Goal: Information Seeking & Learning: Learn about a topic

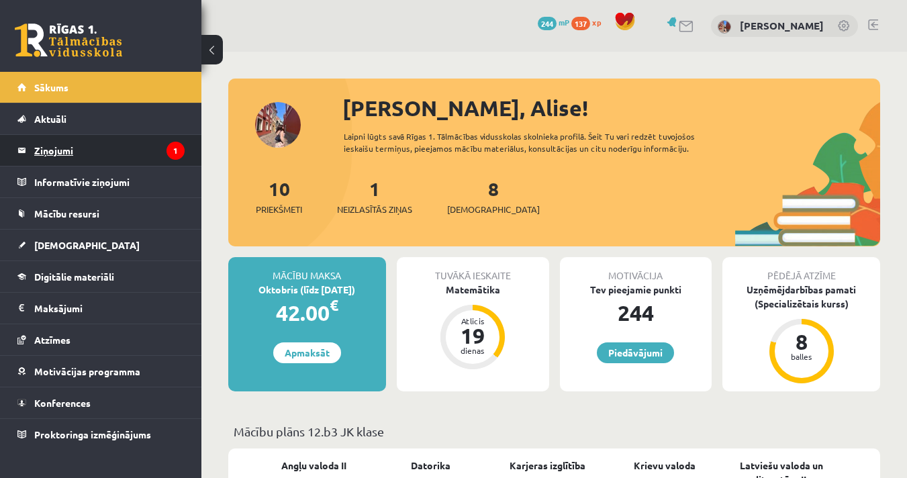
click at [68, 152] on legend "Ziņojumi 1" at bounding box center [109, 150] width 150 height 31
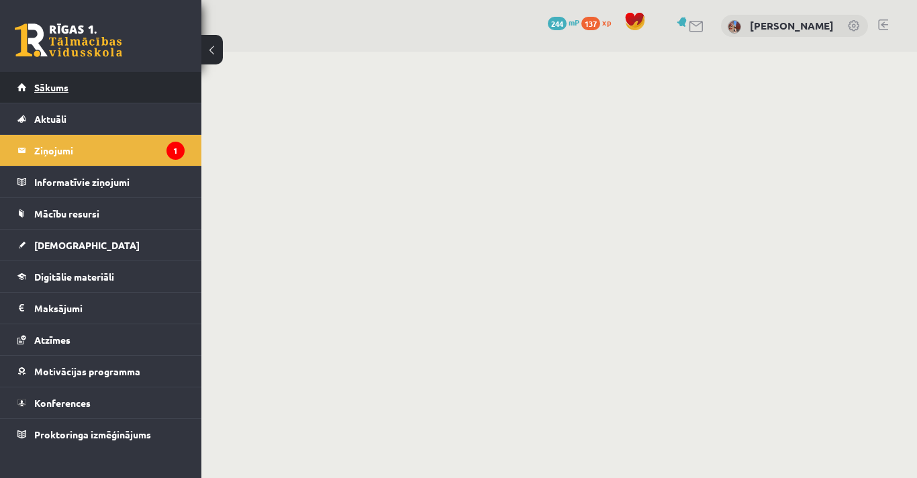
click at [59, 88] on span "Sākums" at bounding box center [51, 87] width 34 height 12
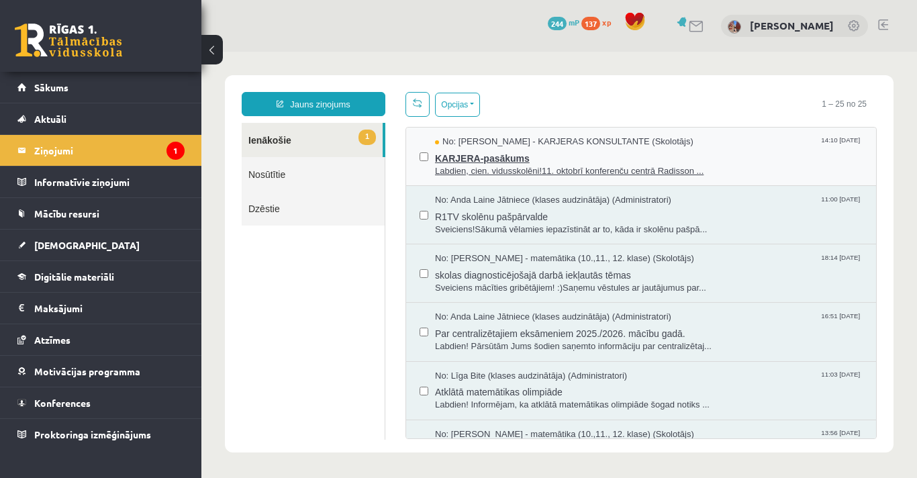
click at [530, 160] on span "KARJERA-pasākums" at bounding box center [649, 156] width 428 height 17
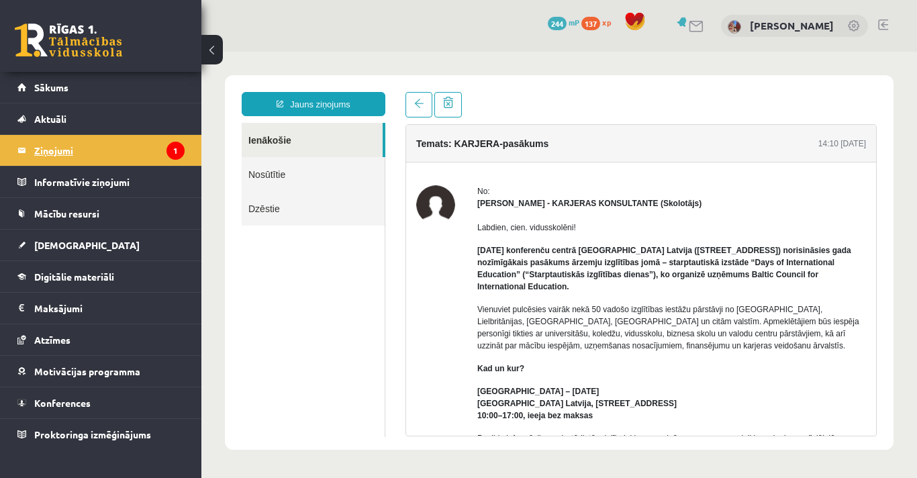
click at [41, 153] on legend "Ziņojumi 1" at bounding box center [109, 150] width 150 height 31
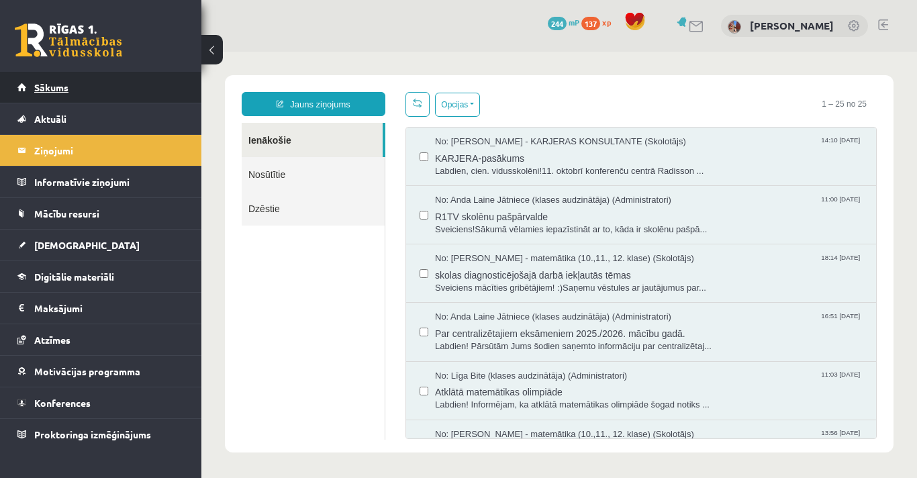
click at [64, 98] on link "Sākums" at bounding box center [100, 87] width 167 height 31
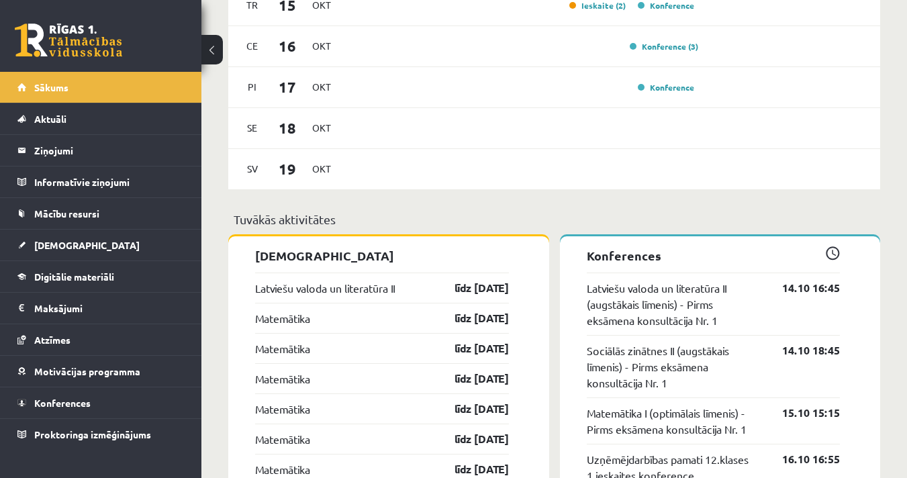
scroll to position [898, 0]
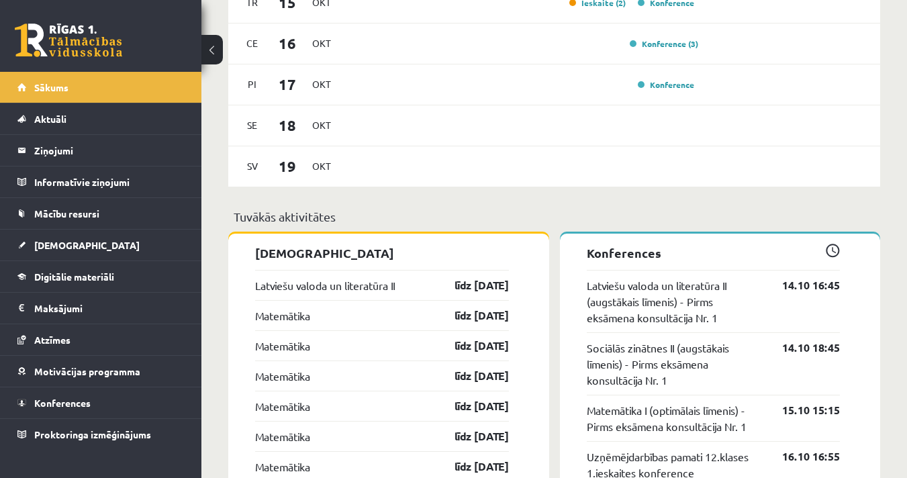
drag, startPoint x: 849, startPoint y: 260, endPoint x: 898, endPoint y: 234, distance: 56.2
click at [898, 234] on div "Sveika, Alise! Laipni lūgts savā Rīgas 1. Tālmācības vidusskolas skolnieka prof…" at bounding box center [554, 79] width 706 height 1851
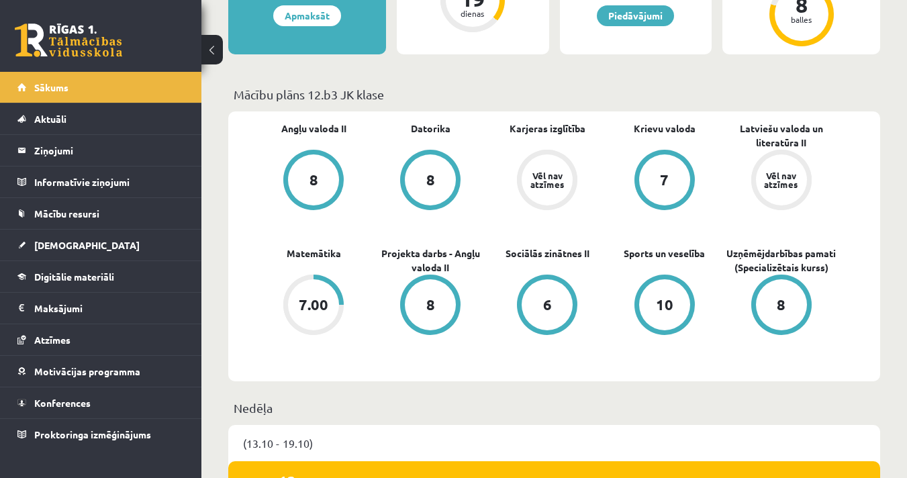
scroll to position [0, 0]
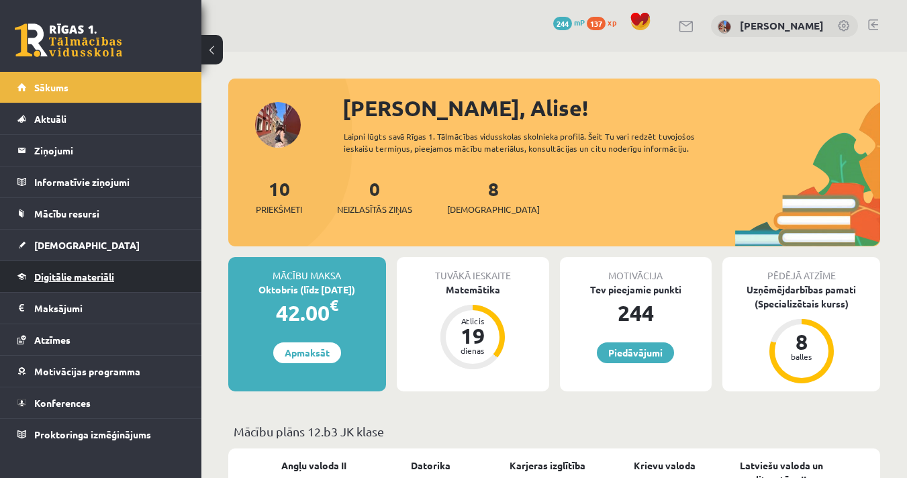
click at [64, 287] on link "Digitālie materiāli" at bounding box center [100, 276] width 167 height 31
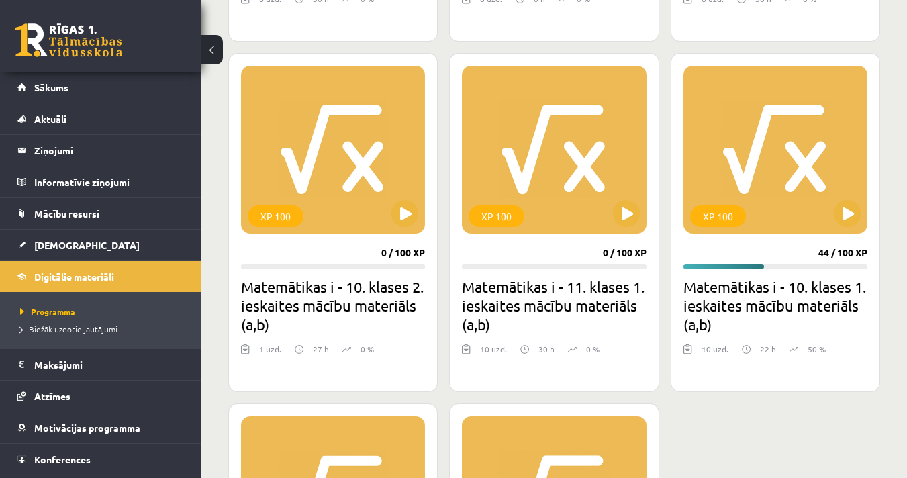
scroll to position [681, 0]
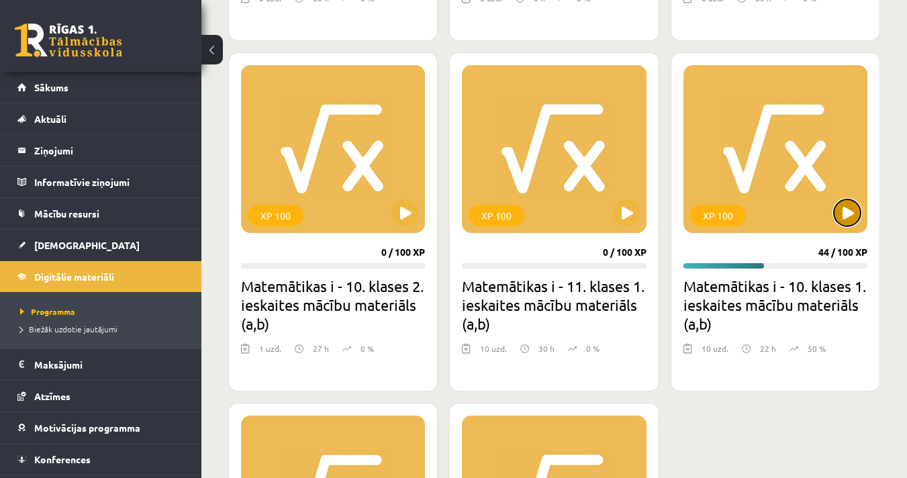
click at [850, 213] on button at bounding box center [847, 212] width 27 height 27
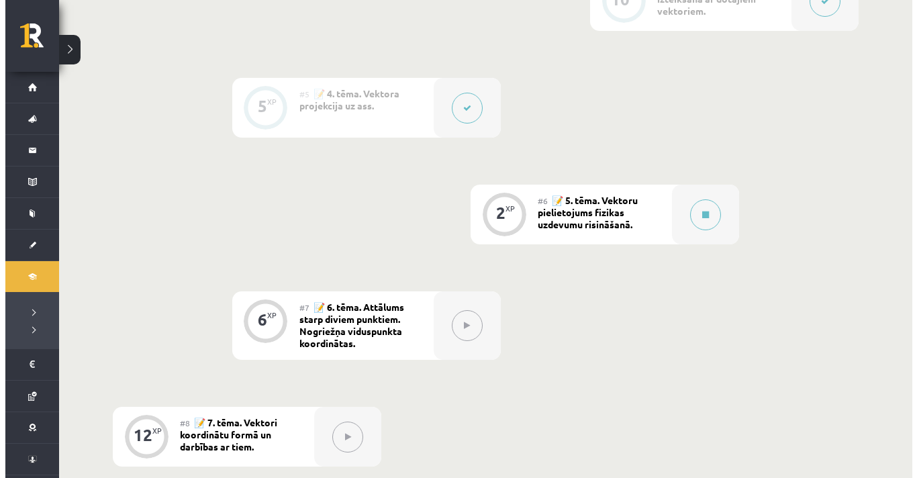
scroll to position [710, 0]
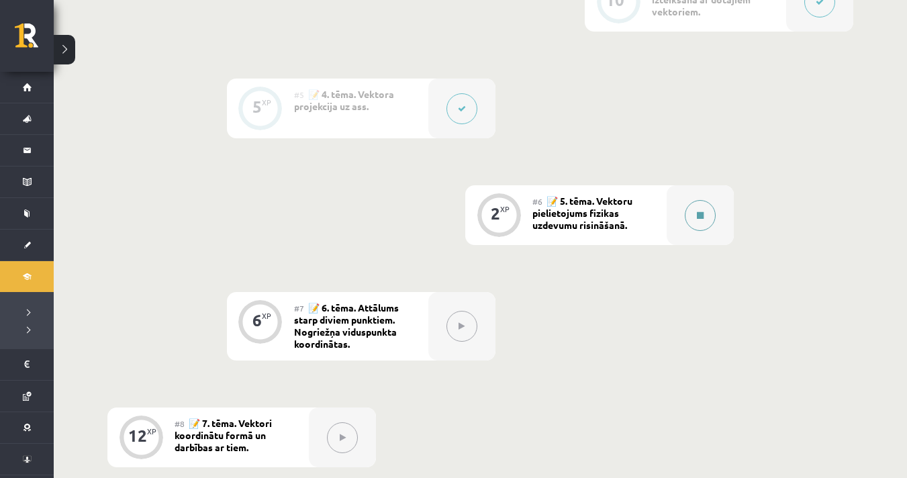
click at [703, 216] on icon at bounding box center [700, 215] width 7 height 8
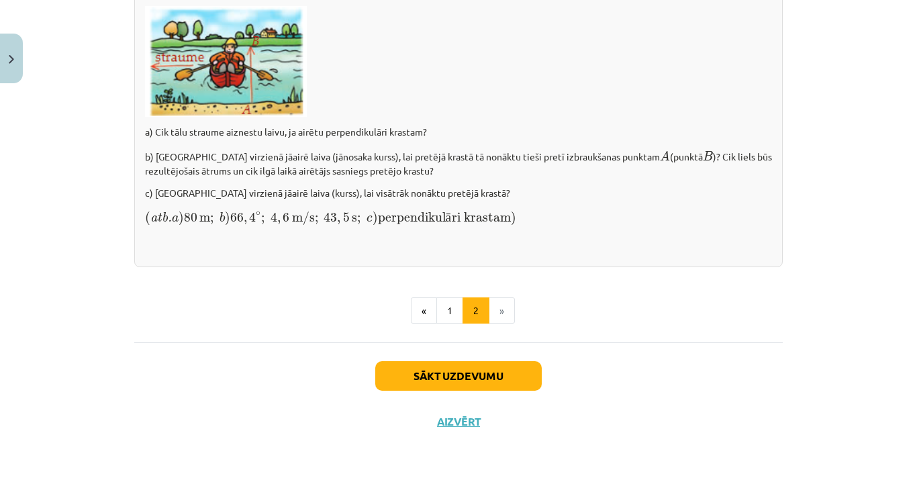
scroll to position [1944, 0]
click at [477, 371] on button "Sākt uzdevumu" at bounding box center [458, 376] width 166 height 30
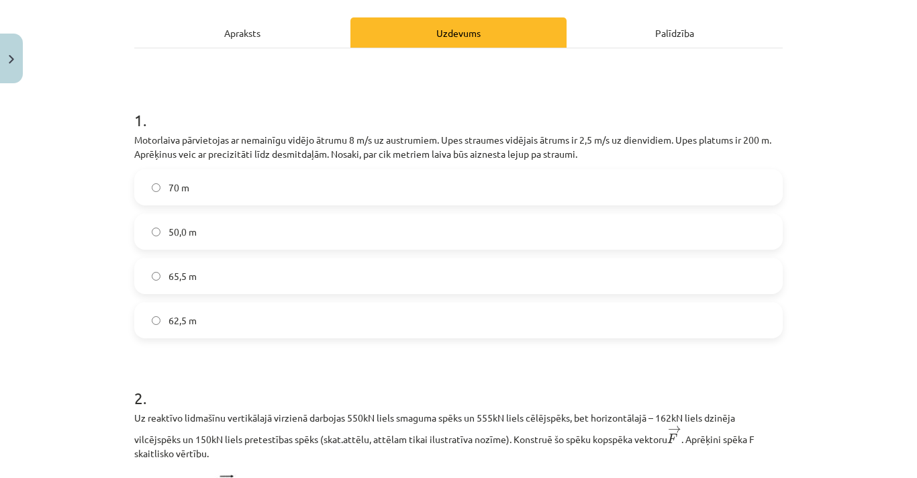
scroll to position [184, 0]
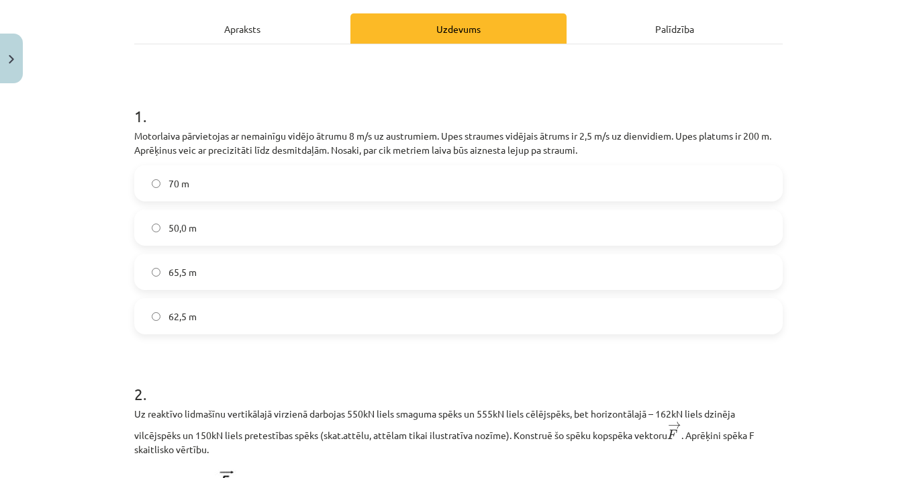
click at [215, 320] on label "62,5 m" at bounding box center [459, 316] width 646 height 34
click at [877, 290] on div "Mācību tēma: Matemātikas i - 10. klases 1. ieskaites mācību materiāls (a,b) #6 …" at bounding box center [458, 239] width 917 height 478
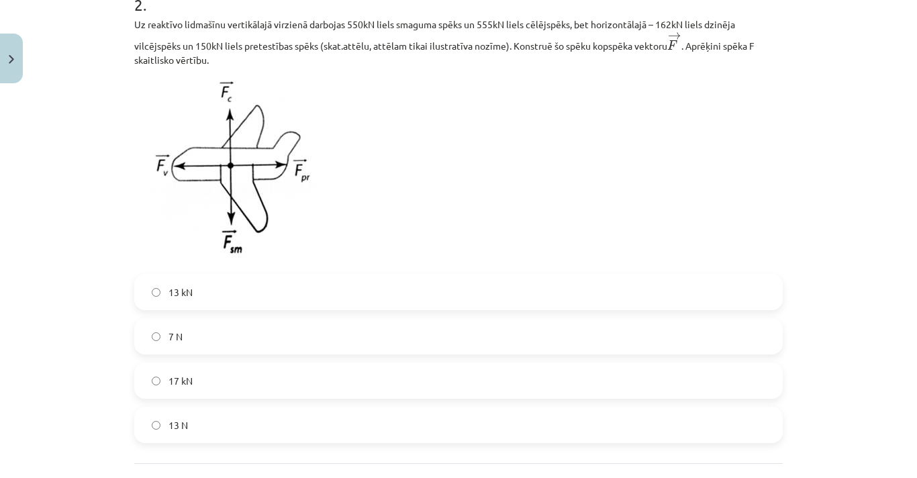
scroll to position [574, 0]
click at [182, 293] on span "13 kN" at bounding box center [181, 292] width 24 height 14
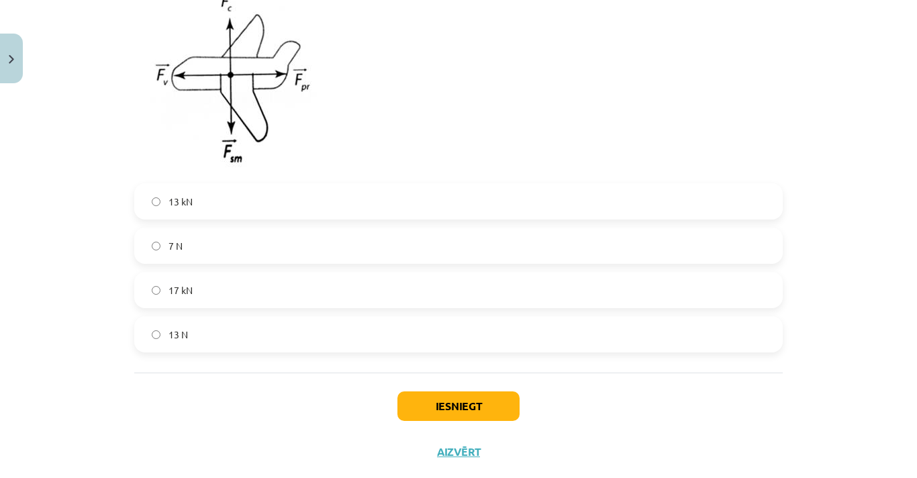
scroll to position [665, 0]
click at [422, 422] on div "Iesniegt Aizvērt" at bounding box center [458, 419] width 649 height 94
click at [419, 414] on button "Iesniegt" at bounding box center [458, 406] width 122 height 30
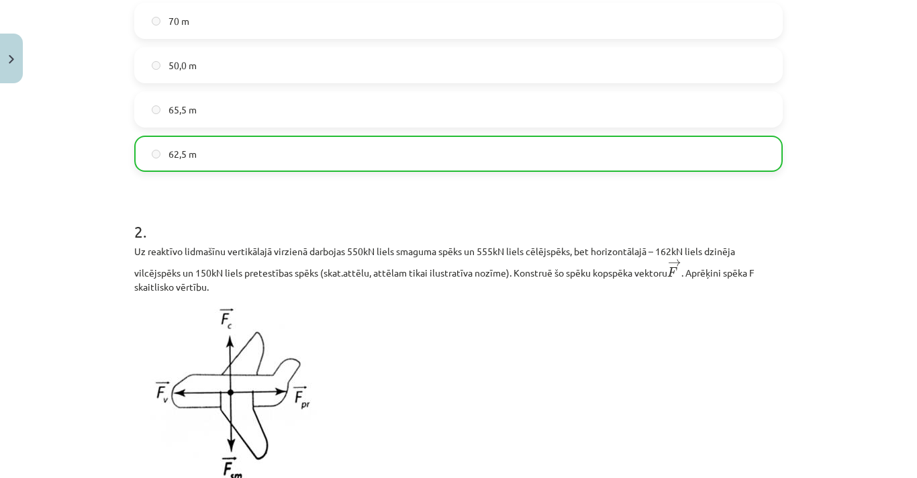
scroll to position [738, 0]
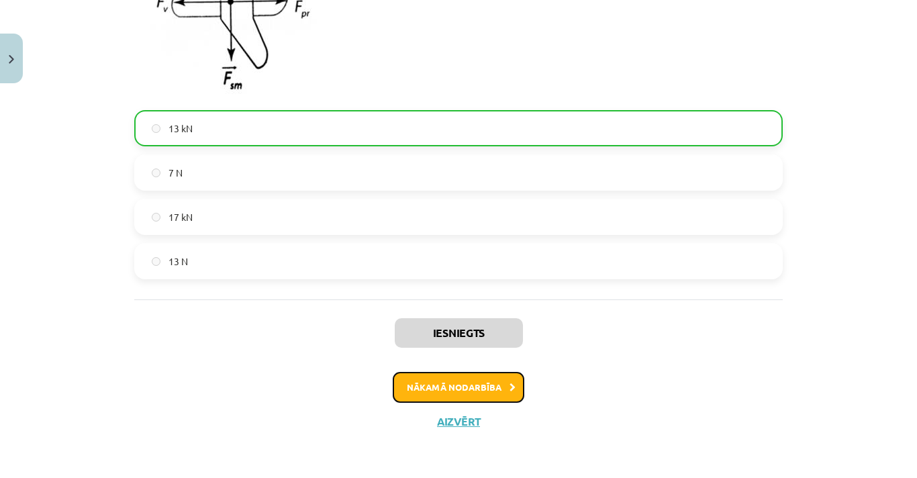
click at [461, 394] on button "Nākamā nodarbība" at bounding box center [459, 387] width 132 height 31
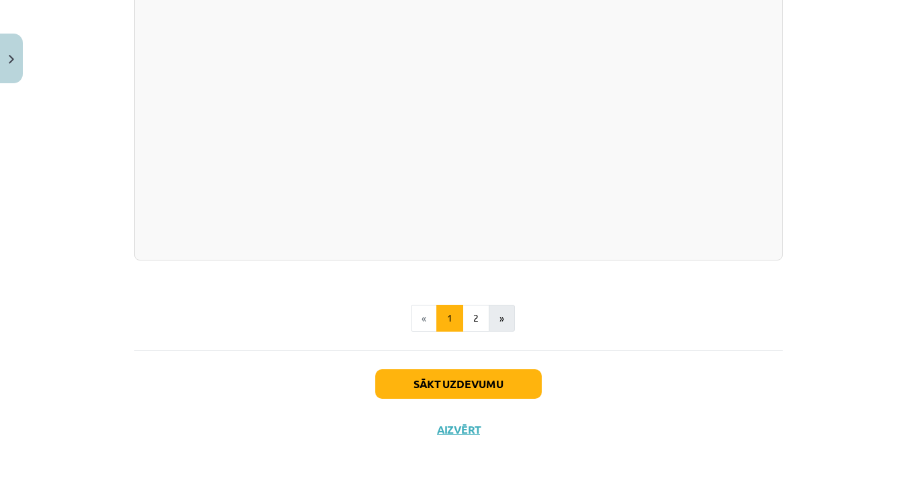
scroll to position [2385, 0]
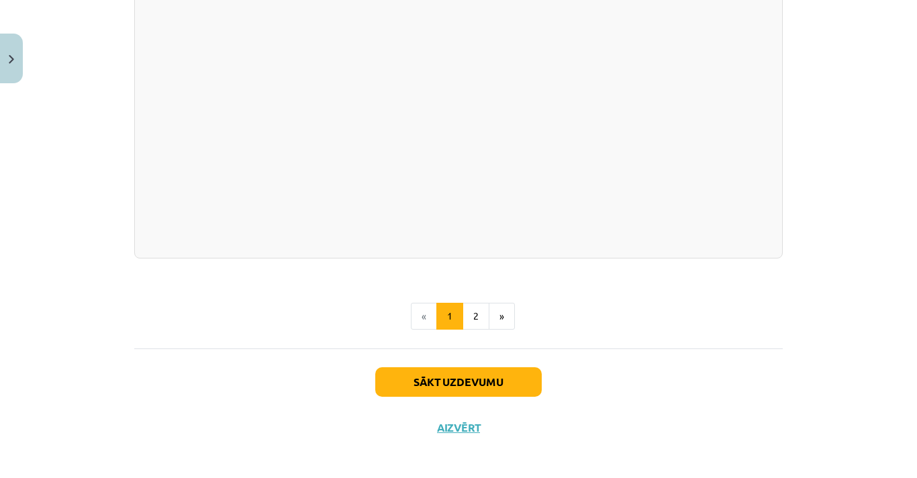
drag, startPoint x: 506, startPoint y: 301, endPoint x: 390, endPoint y: 272, distance: 119.7
click at [455, 421] on button "Aizvērt" at bounding box center [458, 427] width 51 height 13
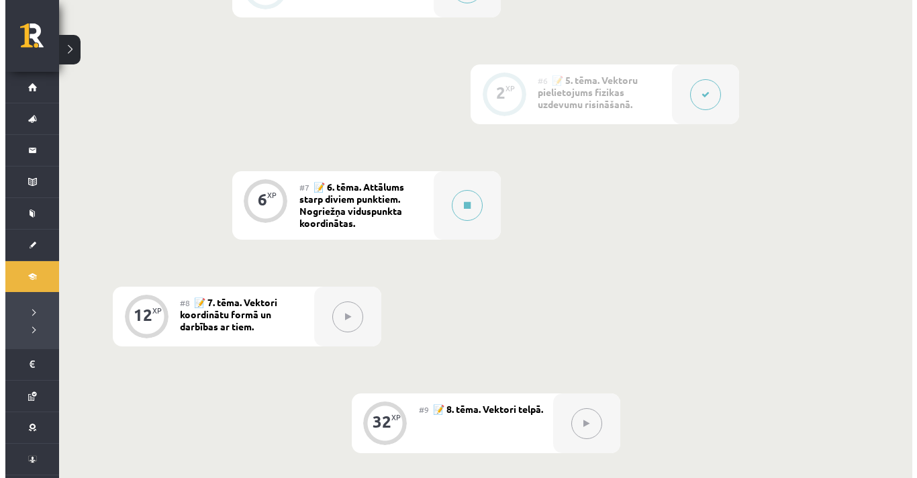
scroll to position [830, 0]
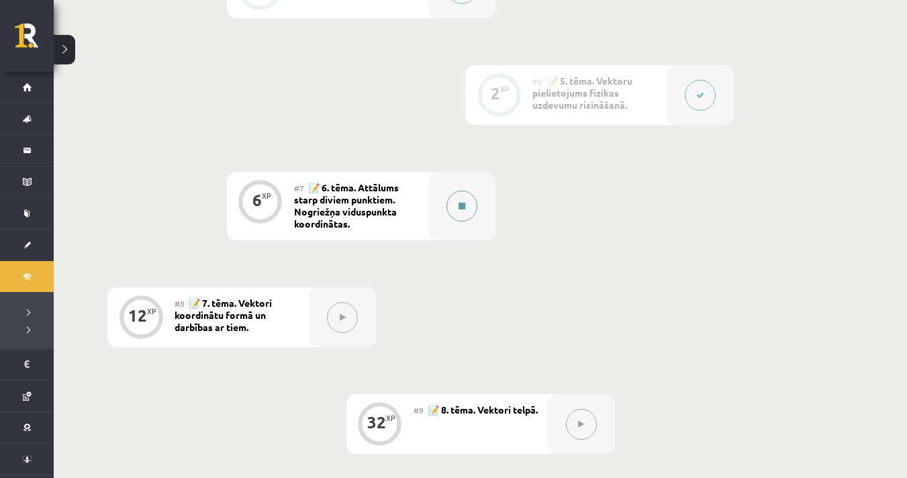
click at [458, 195] on button at bounding box center [461, 206] width 31 height 31
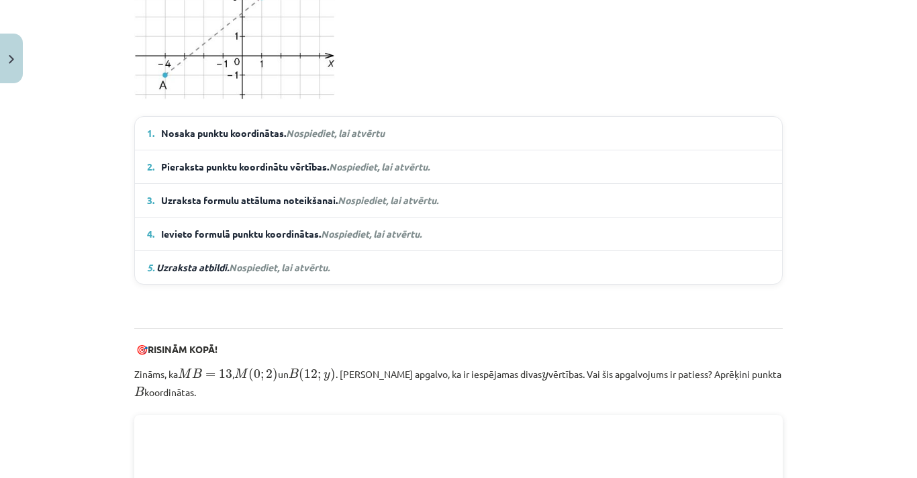
scroll to position [881, 0]
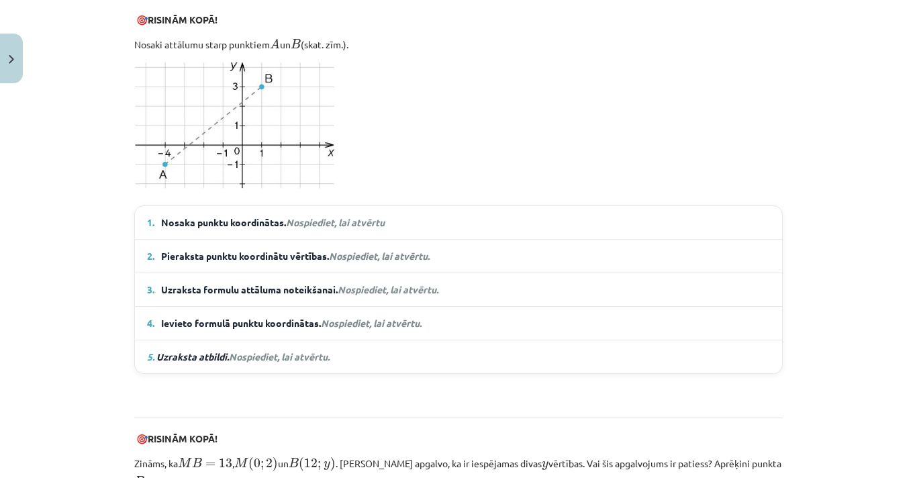
click at [346, 223] on em "Nospiediet, lai atvērtu" at bounding box center [335, 222] width 99 height 12
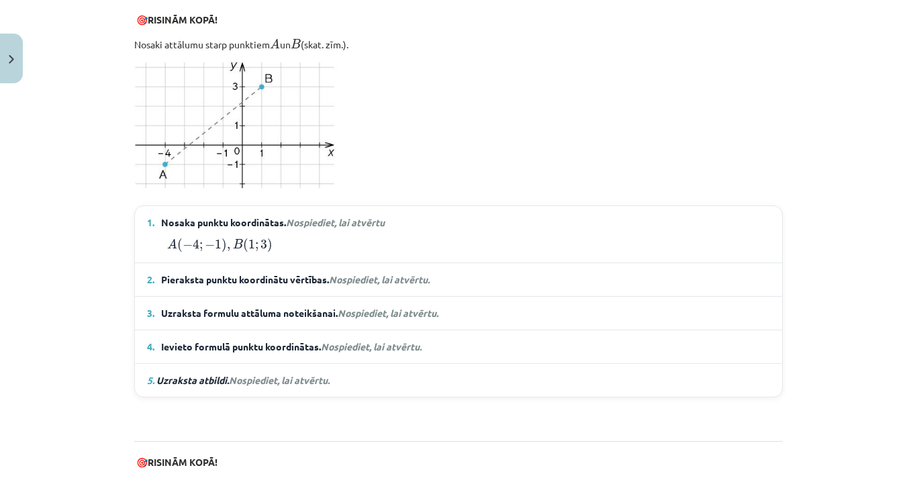
click at [346, 223] on em "Nospiediet, lai atvērtu" at bounding box center [335, 222] width 99 height 12
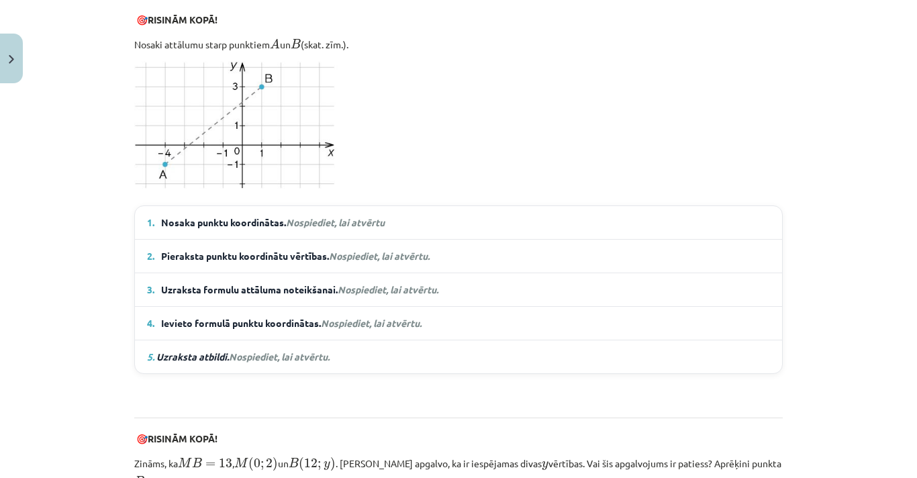
click at [361, 253] on span "Nospiediet, lai atvērtu." at bounding box center [379, 256] width 101 height 12
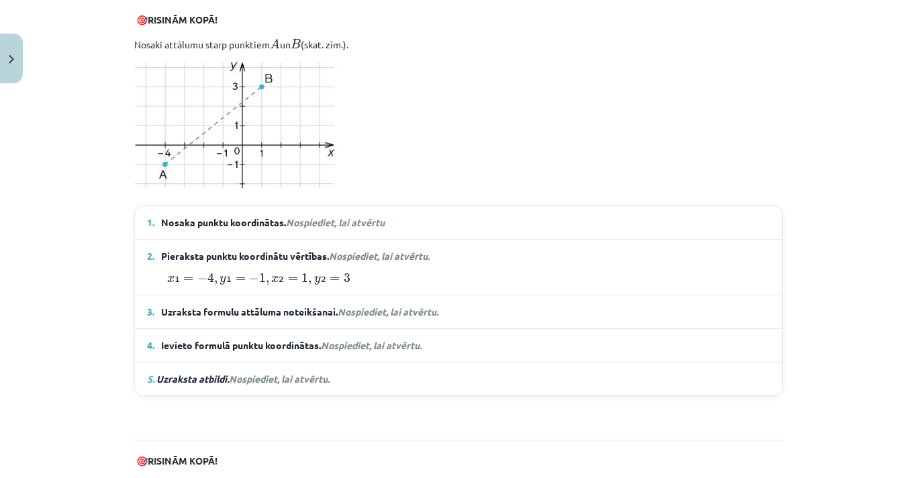
click at [341, 216] on span "Nosaka punktu koordinātas. Nospiediet, lai atvērtu" at bounding box center [273, 223] width 224 height 14
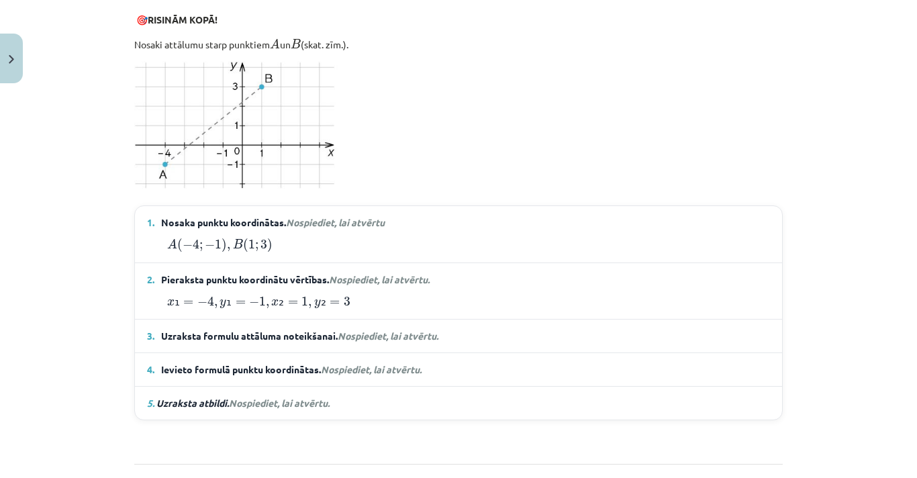
click at [375, 330] on span "Nospiediet, lai atvērtu." at bounding box center [388, 336] width 101 height 12
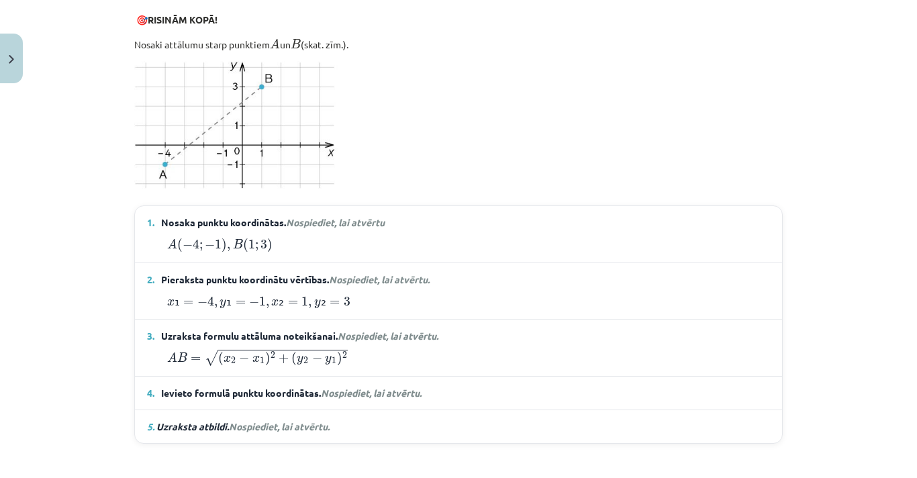
click at [365, 387] on span "Nospiediet, lai atvērtu." at bounding box center [371, 393] width 101 height 12
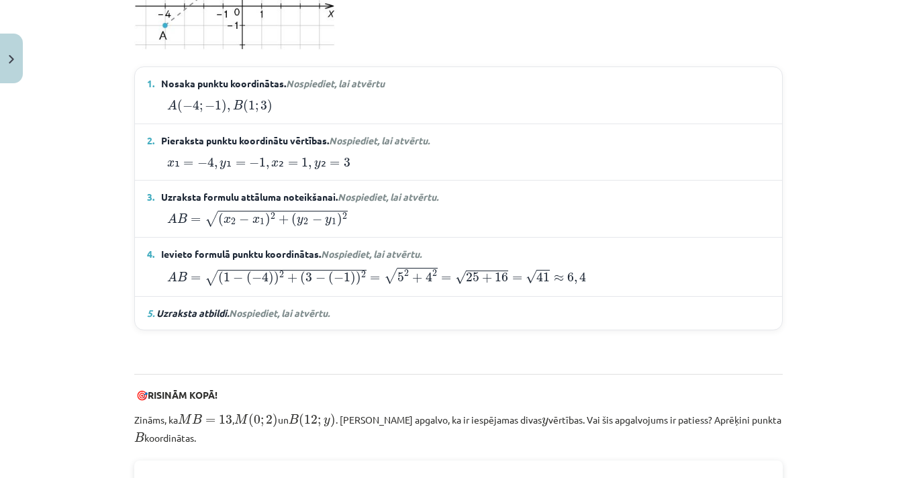
scroll to position [1020, 0]
click at [273, 307] on span "Nospiediet, lai atvērtu." at bounding box center [279, 313] width 101 height 12
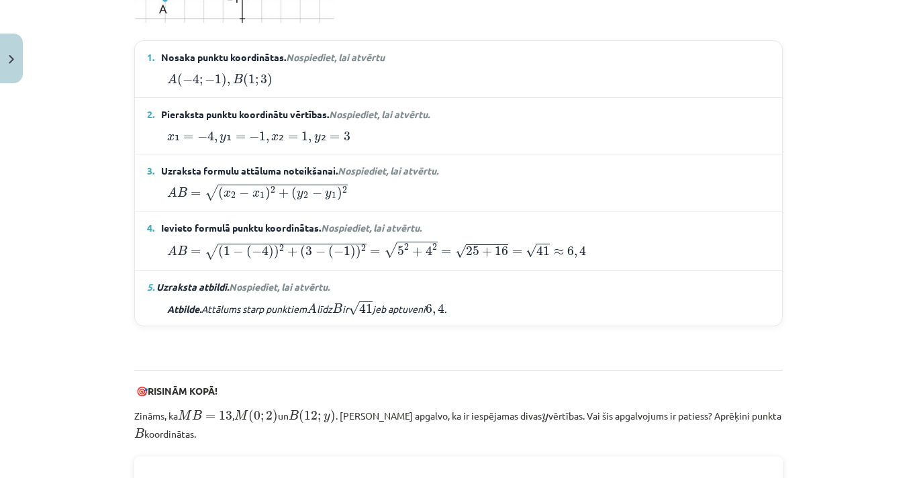
scroll to position [1046, 0]
click at [544, 305] on div "Atbilde. Attālums starp punktiem A A līdz B B ir √ 41 41 jeb aptuveni 6 , 4 6 ,…" at bounding box center [458, 307] width 623 height 17
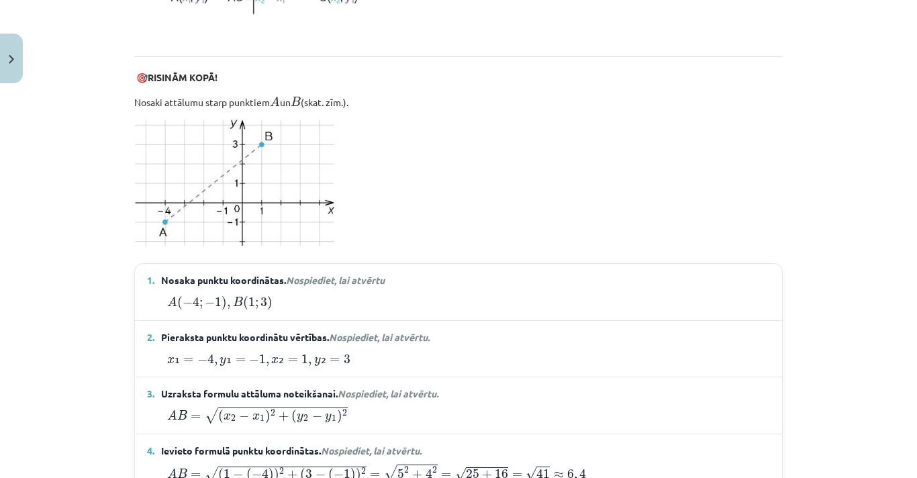
scroll to position [975, 0]
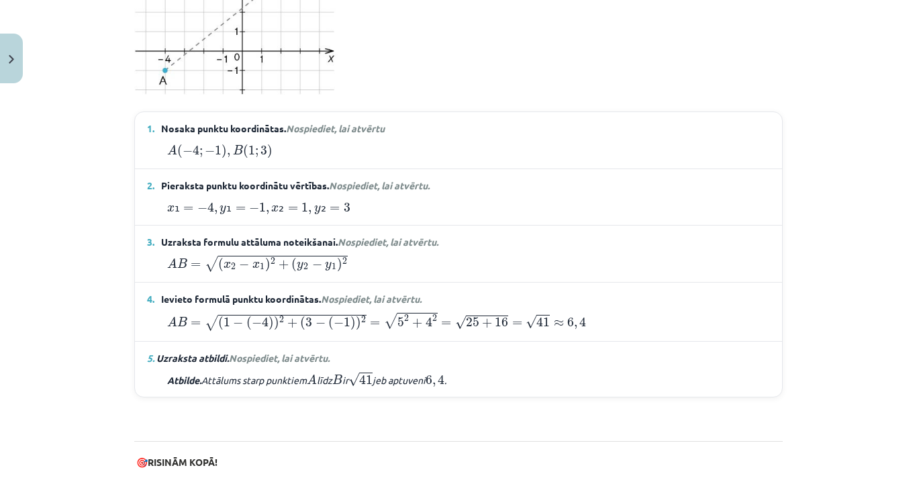
click at [605, 226] on details "3. Uzraksta formulu attāluma noteikšanai. Nospiediet, lai atvērtu. A B = √ ( x …" at bounding box center [458, 254] width 647 height 57
drag, startPoint x: 527, startPoint y: 250, endPoint x: 668, endPoint y: 278, distance: 143.8
click at [527, 250] on details "3. Uzraksta formulu attāluma noteikšanai. Nospiediet, lai atvērtu. A B = √ ( x …" at bounding box center [458, 254] width 647 height 57
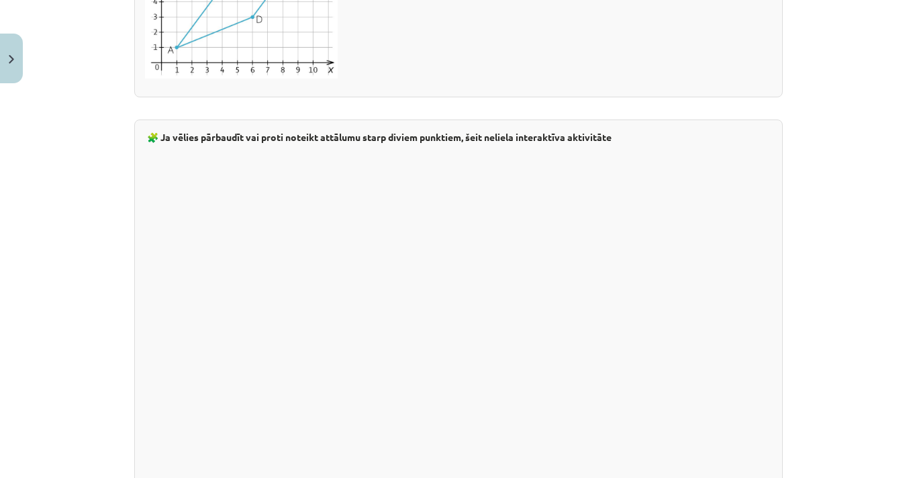
scroll to position [2502, 0]
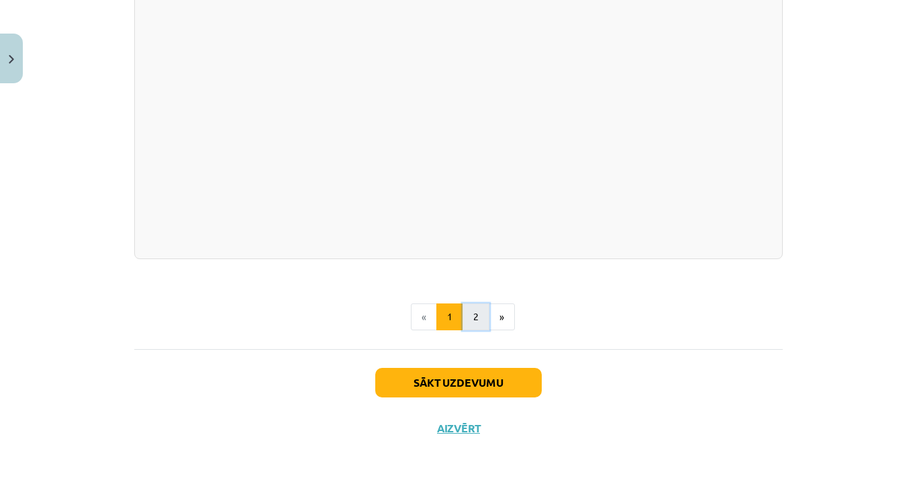
click at [473, 316] on button "2" at bounding box center [476, 316] width 27 height 27
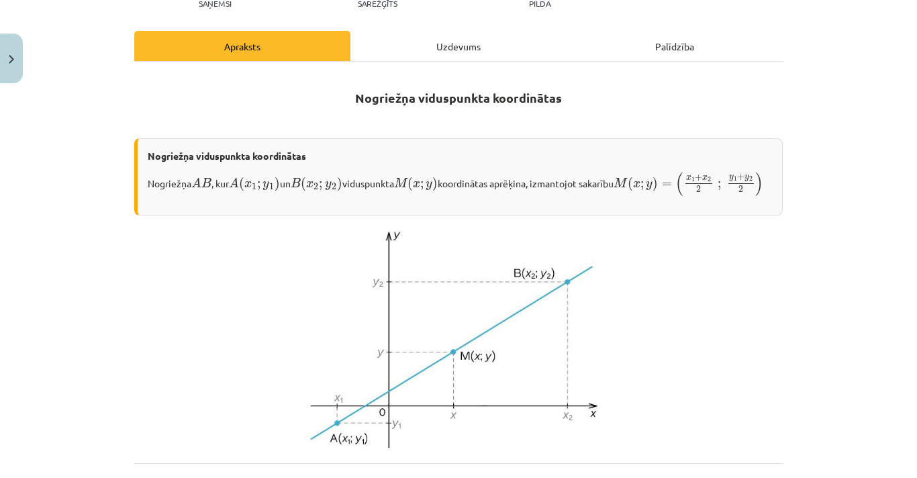
scroll to position [189, 0]
click at [340, 262] on img at bounding box center [459, 338] width 308 height 221
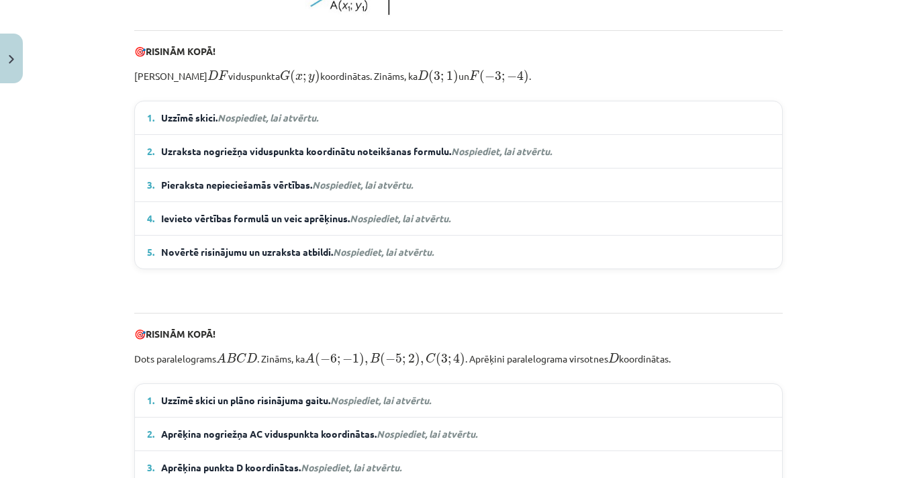
scroll to position [620, 0]
click at [265, 124] on em "Nospiediet, lai atvērtu." at bounding box center [268, 118] width 101 height 12
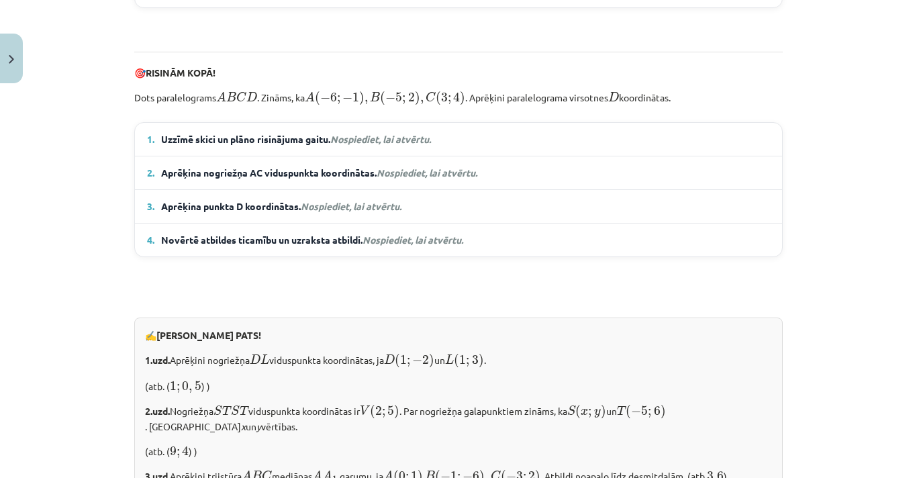
scroll to position [1048, 0]
drag, startPoint x: 343, startPoint y: 164, endPoint x: 336, endPoint y: 152, distance: 14.2
click at [336, 152] on details "1. Uzzīmē skici un plāno risinājuma gaitu. Nospiediet, lai atvērtu. Zināms, ka …" at bounding box center [458, 138] width 647 height 33
click at [336, 144] on em "Nospiediet, lai atvērtu." at bounding box center [380, 138] width 101 height 12
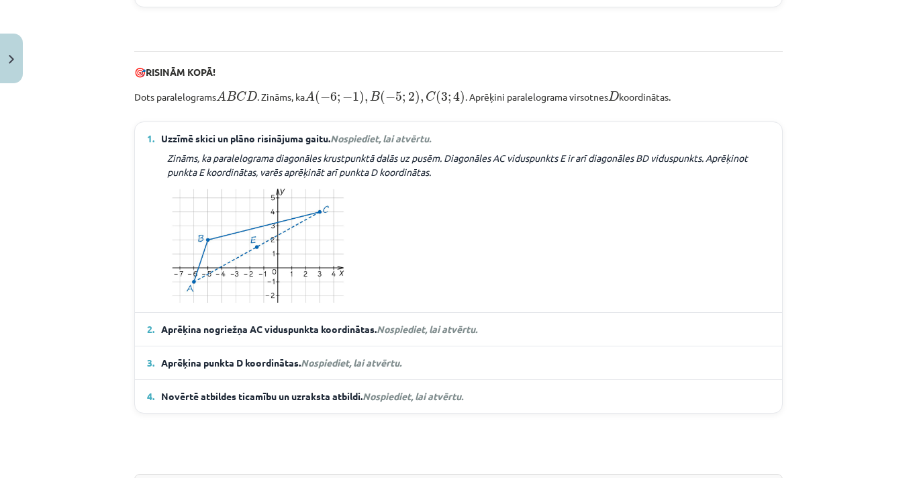
click at [336, 144] on em "Nospiediet, lai atvērtu." at bounding box center [380, 138] width 101 height 12
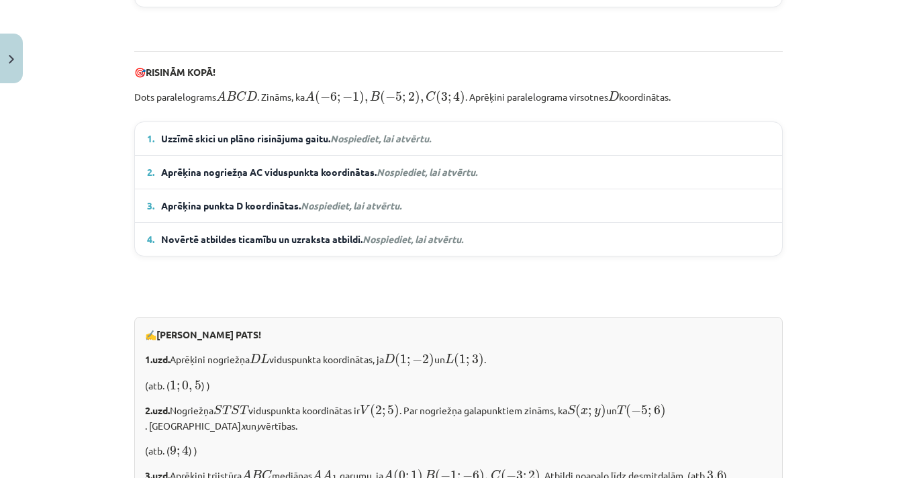
click at [317, 179] on span "Aprēķina nogriežņa AC viduspunkta koordinātas. Nospiediet, lai atvērtu." at bounding box center [319, 172] width 316 height 14
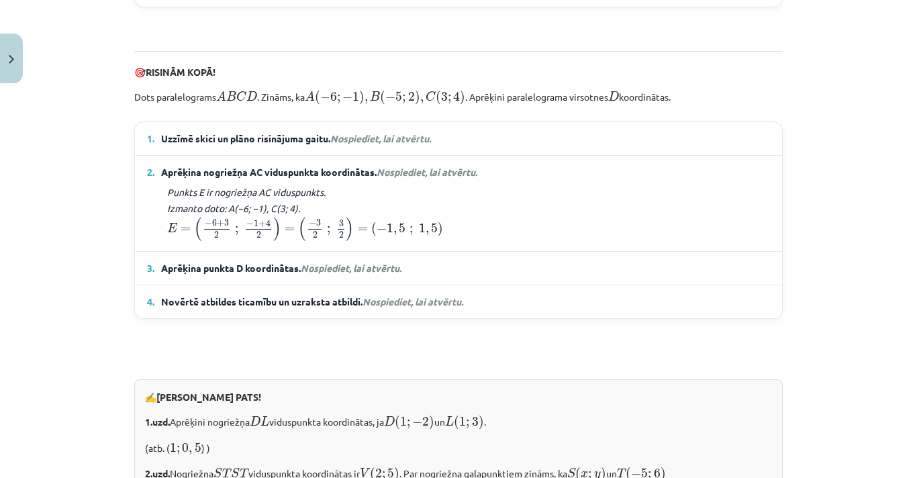
click at [317, 179] on span "Aprēķina nogriežņa AC viduspunkta koordinātas. Nospiediet, lai atvērtu." at bounding box center [319, 172] width 316 height 14
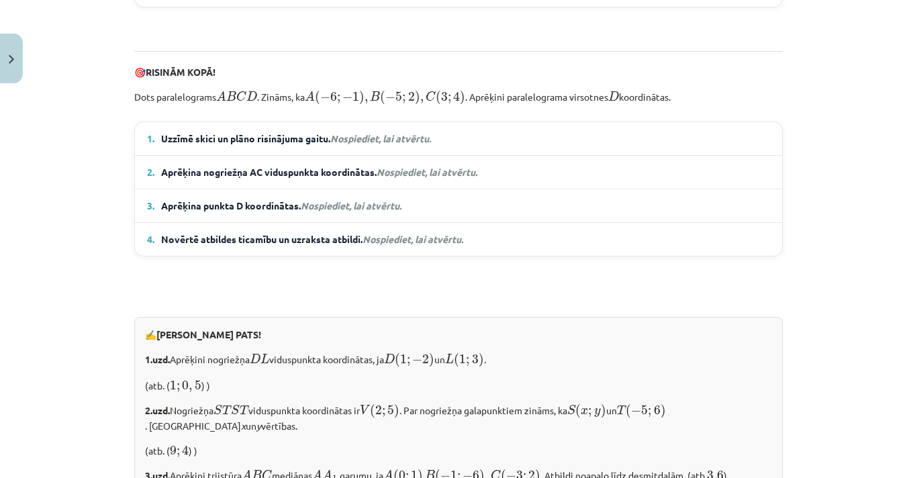
click at [319, 211] on span "Nospiediet, lai atvērtu." at bounding box center [351, 205] width 101 height 12
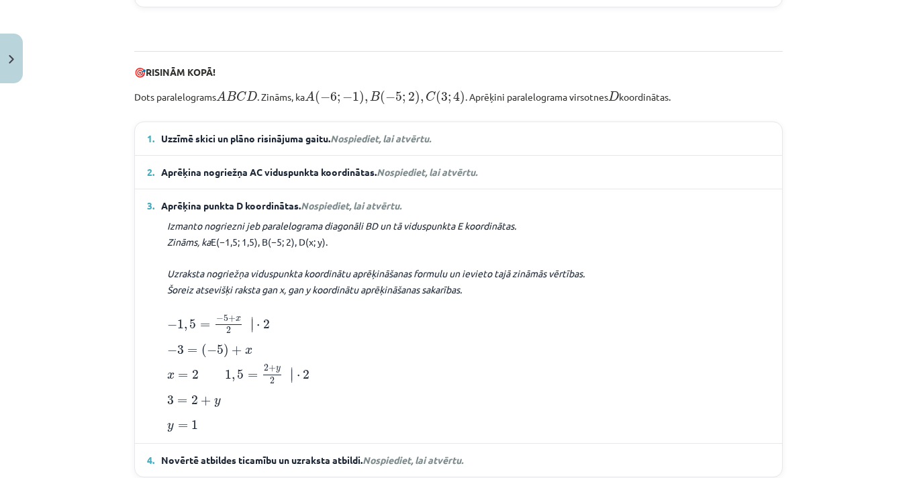
click at [319, 211] on span "Nospiediet, lai atvērtu." at bounding box center [351, 205] width 101 height 12
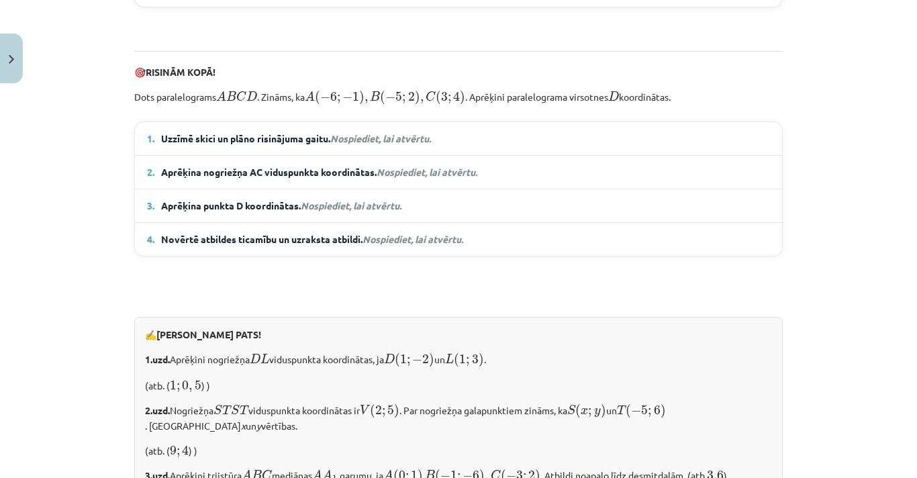
click at [329, 246] on span "Novērtē atbildes ticamību un uzraksta atbildi. Nospiediet, lai atvērtu." at bounding box center [312, 239] width 302 height 14
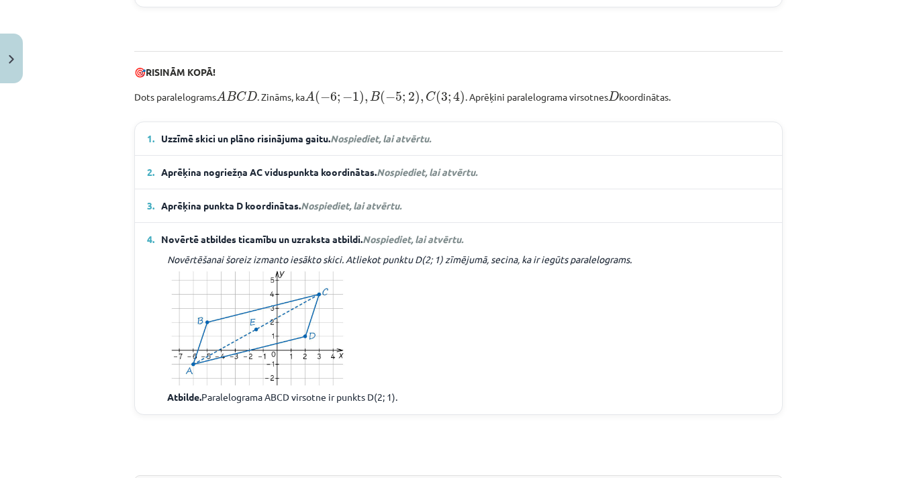
click at [329, 246] on span "Novērtē atbildes ticamību un uzraksta atbildi. Nospiediet, lai atvērtu." at bounding box center [312, 239] width 302 height 14
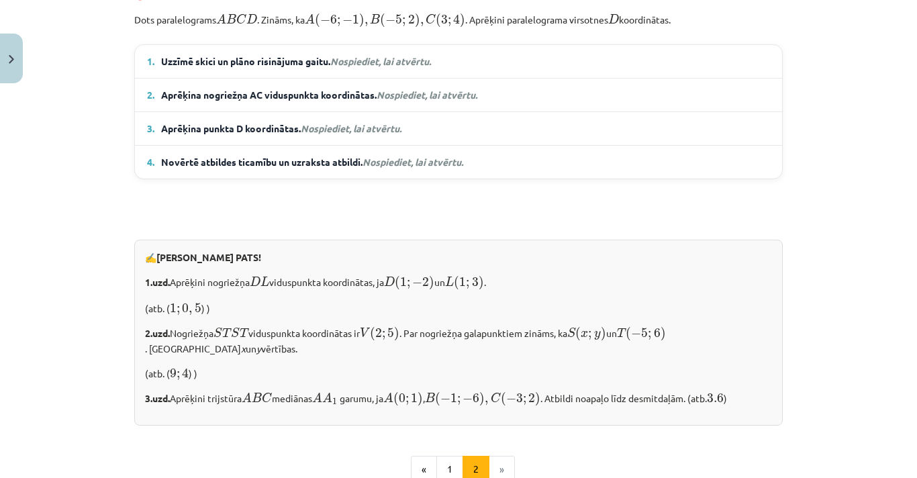
scroll to position [1116, 0]
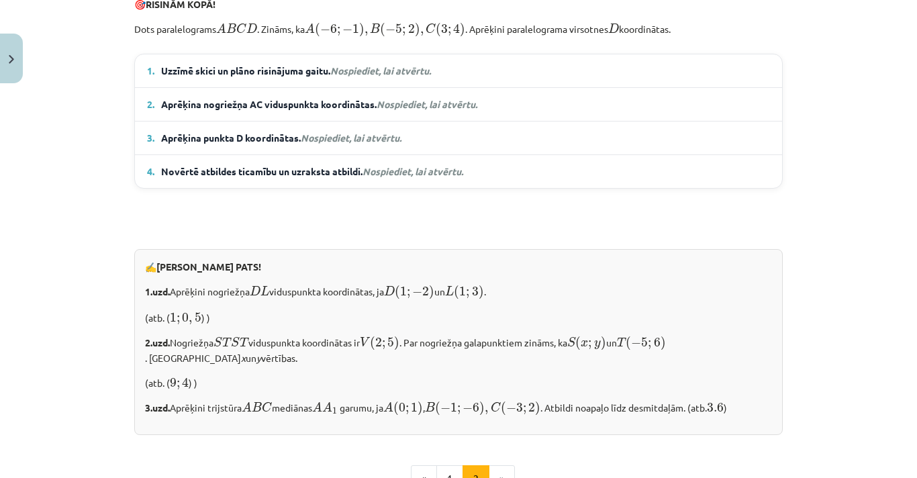
click at [286, 179] on span "Novērtē atbildes ticamību un uzraksta atbildi. Nospiediet, lai atvērtu." at bounding box center [312, 171] width 302 height 14
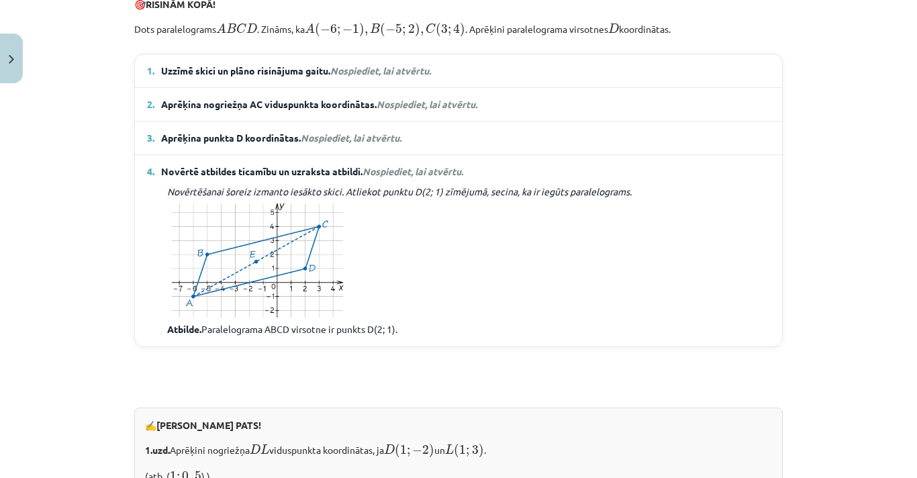
click at [286, 179] on span "Novērtē atbildes ticamību un uzraksta atbildi. Nospiediet, lai atvērtu." at bounding box center [312, 171] width 302 height 14
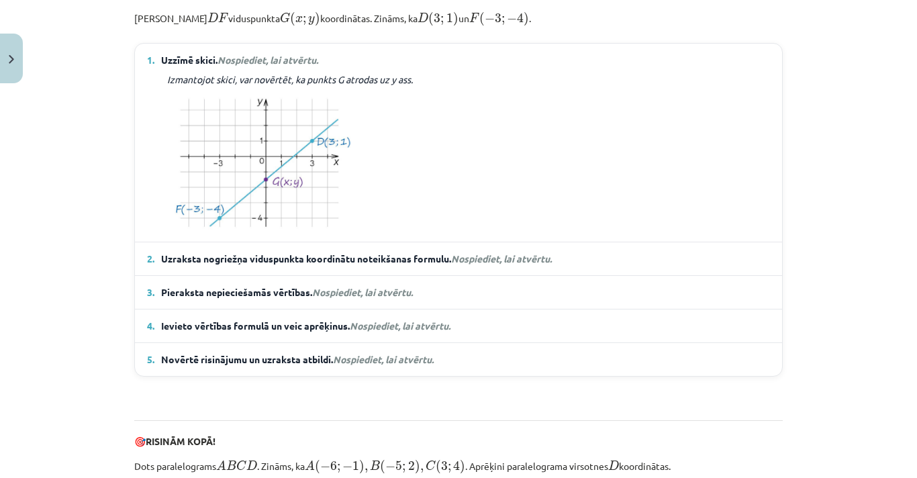
scroll to position [805, 0]
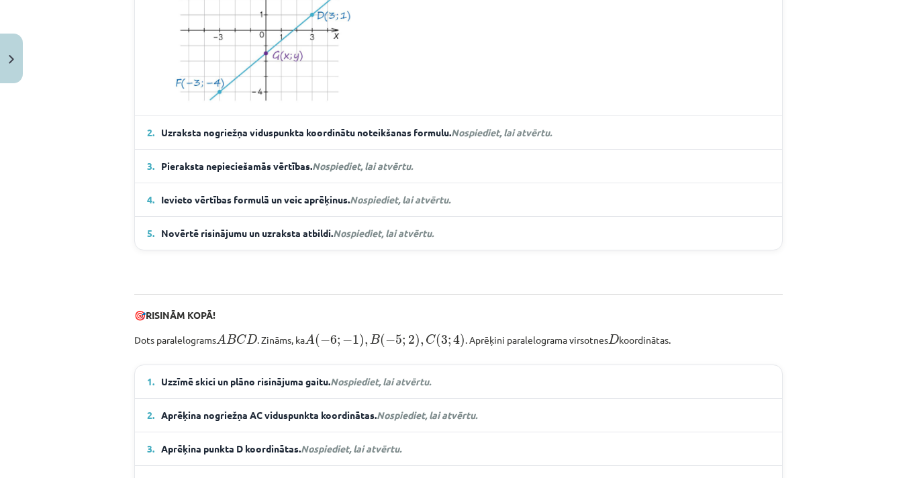
click at [296, 240] on span "Novērtē risinājumu un uzraksta atbildi. Nospiediet, lai atvērtu." at bounding box center [297, 233] width 273 height 14
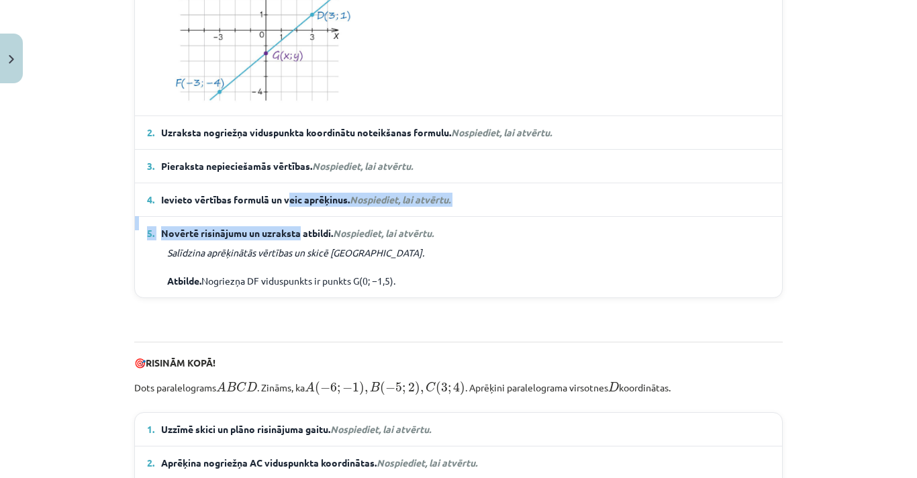
drag, startPoint x: 296, startPoint y: 248, endPoint x: 288, endPoint y: 213, distance: 36.5
click at [288, 213] on div "1. Uzzīmē skici. Nospiediet, lai atvērtu. Izmantojot skici, var novērtēt, ka pu…" at bounding box center [458, 107] width 649 height 381
click at [288, 207] on span "Ievieto vērtības formulā un veic aprēķinus. Nospiediet, lai atvērtu." at bounding box center [305, 200] width 289 height 14
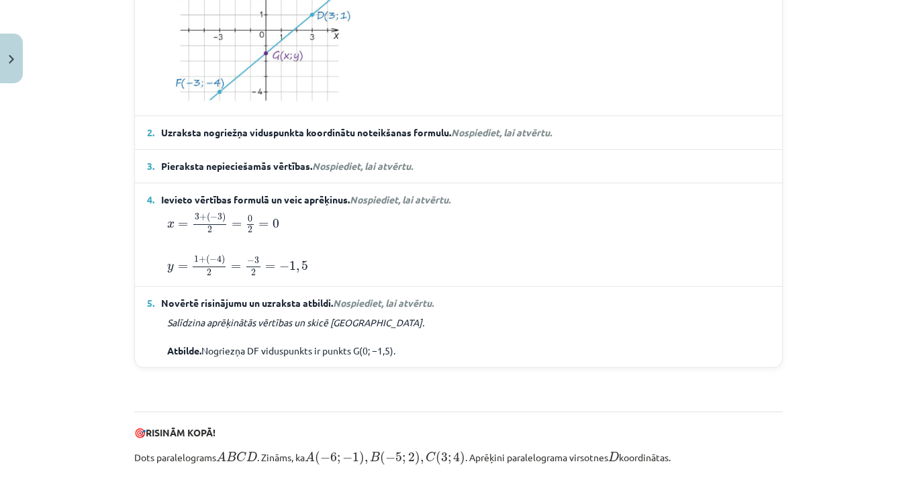
drag, startPoint x: 282, startPoint y: 195, endPoint x: 282, endPoint y: 181, distance: 14.1
click at [282, 181] on details "3. Pieraksta nepieciešamās vērtības. Nospiediet, lai atvērtu. x ₁ = 3 ; x ₂ = −…" at bounding box center [458, 166] width 647 height 33
click at [282, 173] on span "Pieraksta nepieciešamās vērtības. Nospiediet, lai atvērtu." at bounding box center [287, 166] width 252 height 14
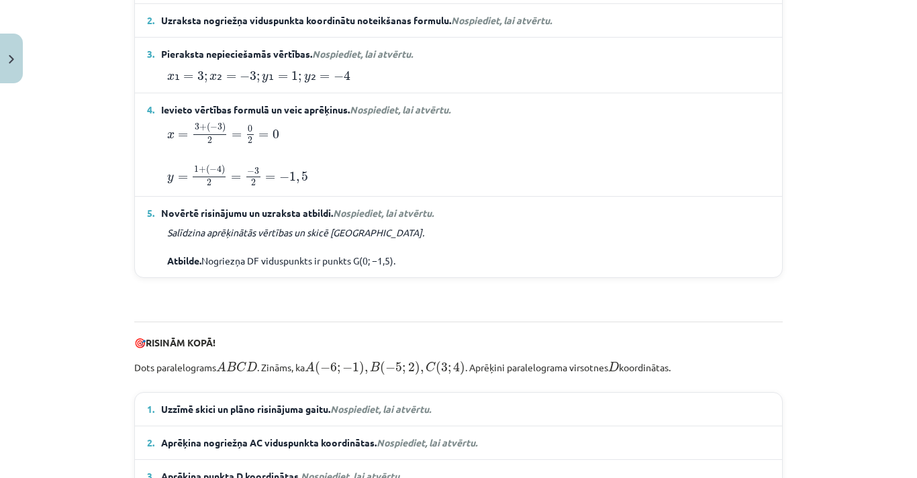
scroll to position [918, 0]
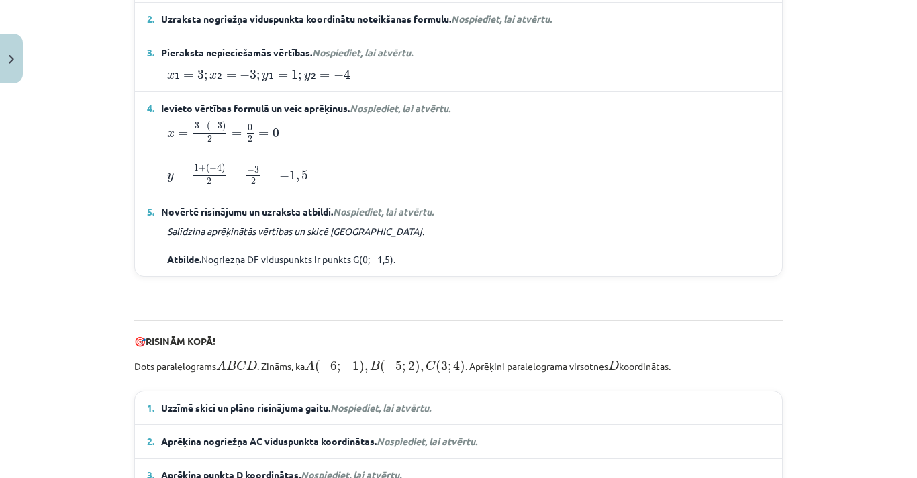
drag, startPoint x: 376, startPoint y: 47, endPoint x: 506, endPoint y: 37, distance: 130.6
click at [506, 36] on details "2. Uzraksta nogriežņa viduspunkta koordinātu noteikšanas formulu. Nospiediet, l…" at bounding box center [458, 19] width 647 height 33
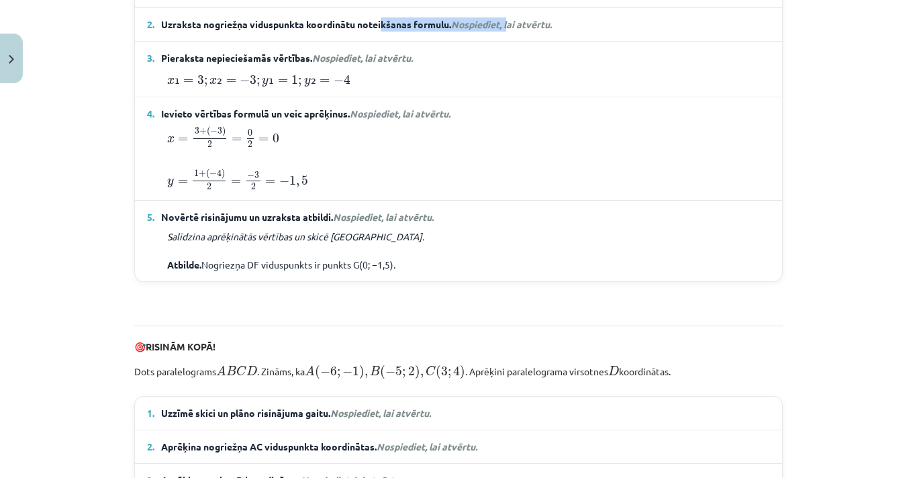
click at [506, 30] on em "Nospiediet, lai atvērtu." at bounding box center [501, 24] width 101 height 12
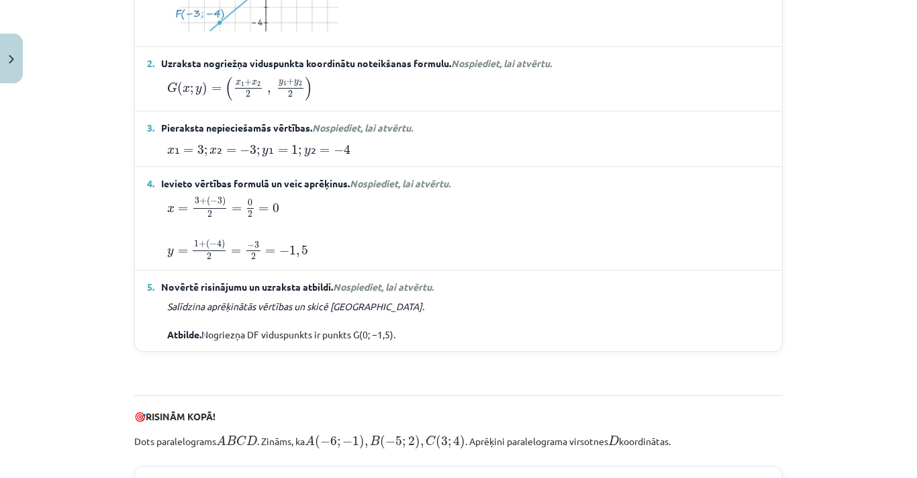
scroll to position [876, 0]
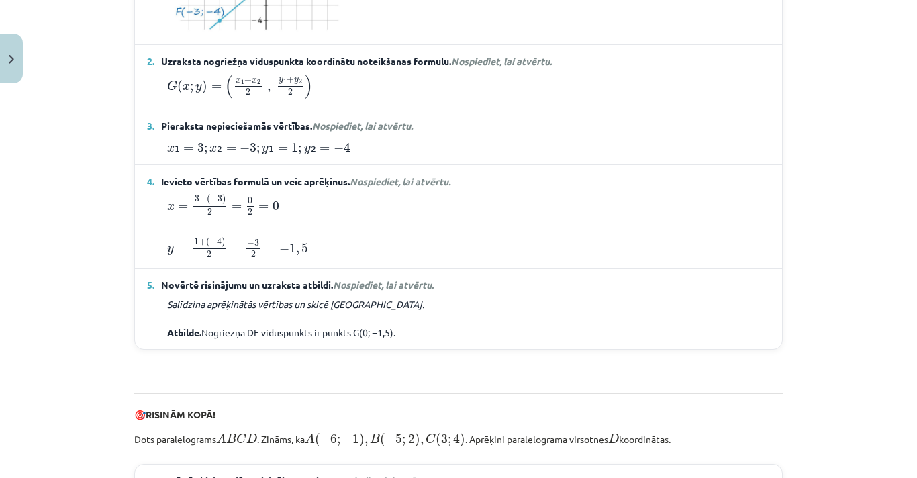
click at [536, 155] on div "x ₁ = 3 ; x ₂ = − 3 ; y ₁ = 1 ; y ₂ = − 4 x ₁ = 3 ; x ₂ = − 3 ; y ₁ = 1 ; y ₂ =…" at bounding box center [458, 146] width 623 height 17
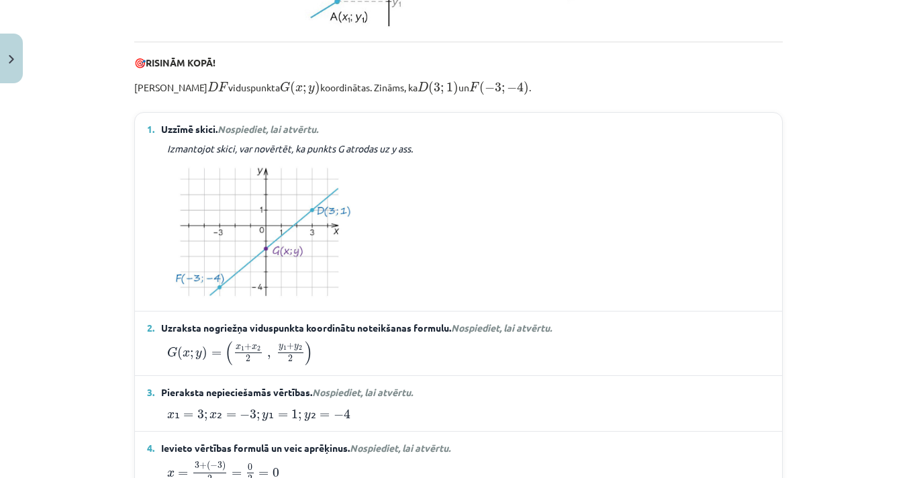
scroll to position [0, 0]
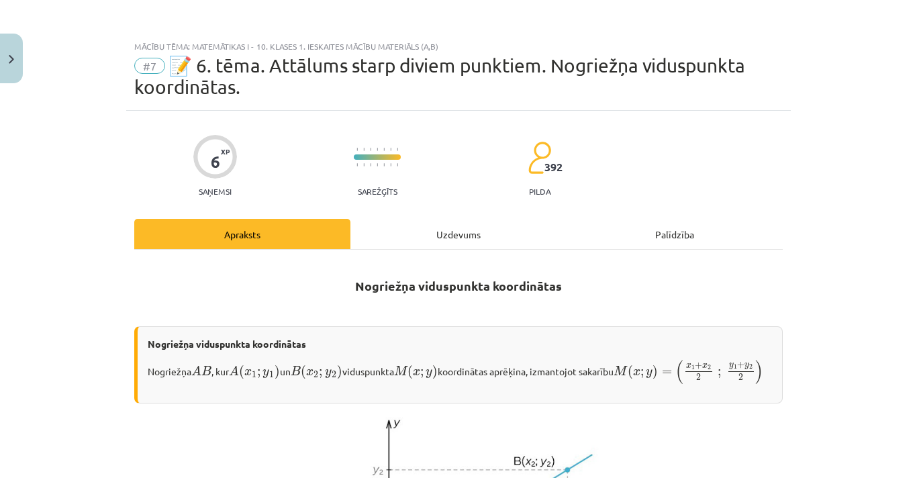
click at [438, 233] on div "Uzdevums" at bounding box center [458, 234] width 216 height 30
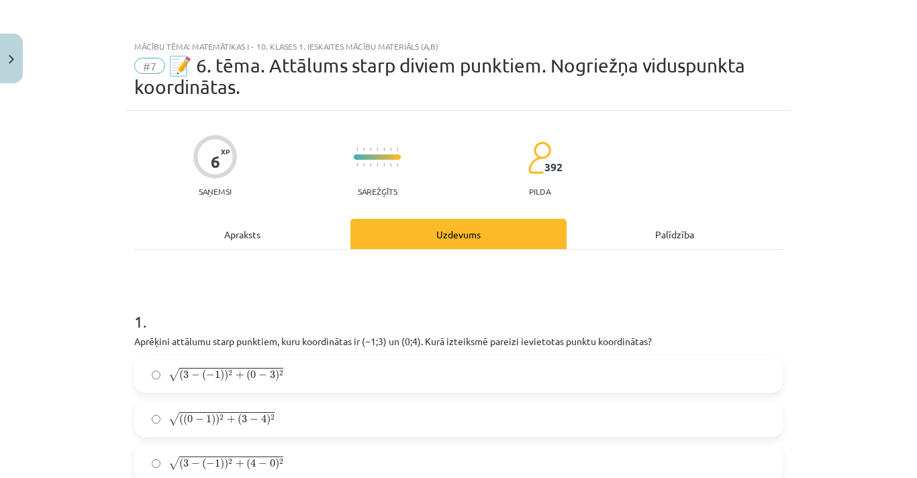
click at [261, 234] on div "Apraksts" at bounding box center [242, 234] width 216 height 30
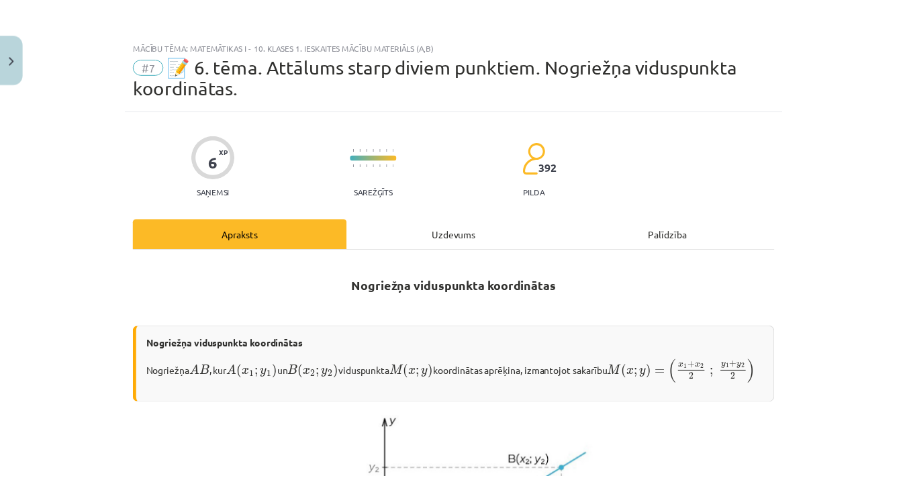
scroll to position [1133, 0]
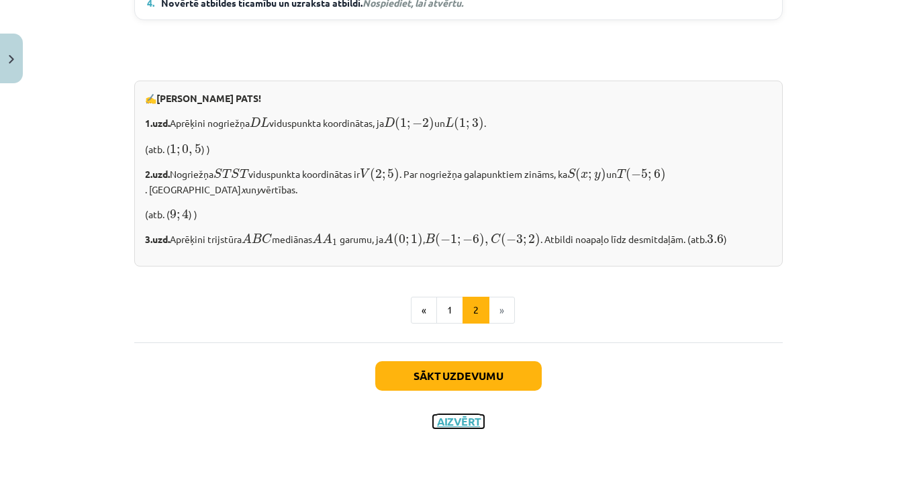
click at [445, 424] on button "Aizvērt" at bounding box center [458, 421] width 51 height 13
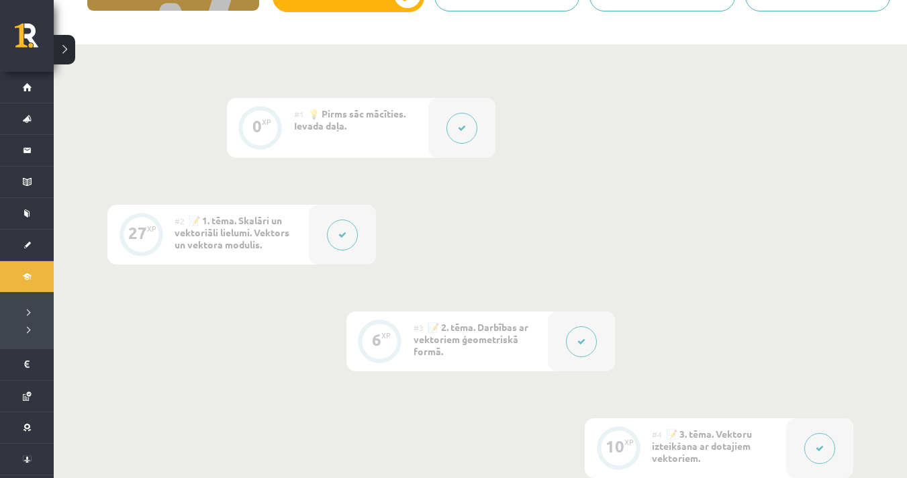
scroll to position [0, 0]
